Goal: Find contact information: Find contact information

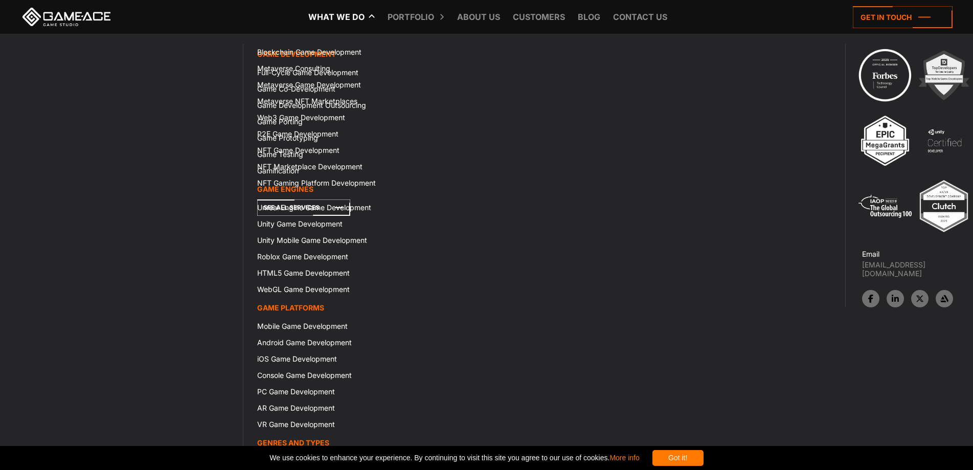
scroll to position [4806, 0]
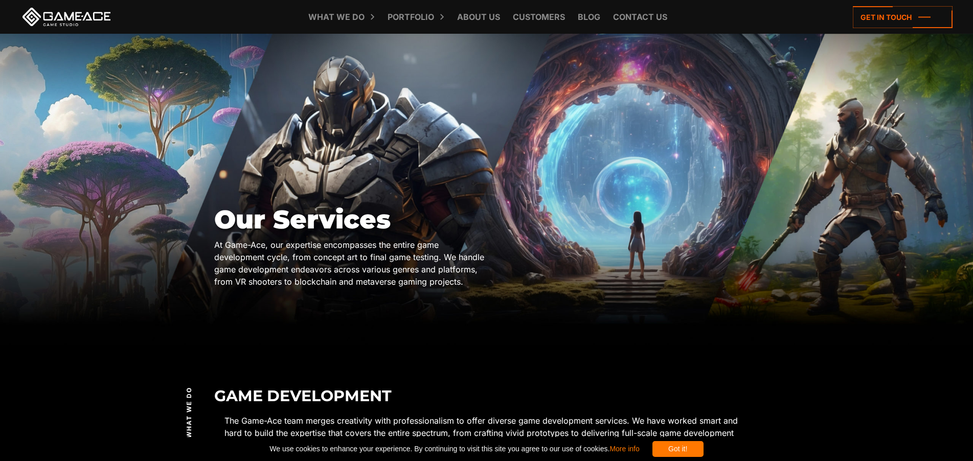
click at [256, 239] on div "At Game-Ace, our expertise encompasses the entire game development cycle, from …" at bounding box center [350, 263] width 272 height 49
